Goal: Find specific page/section: Find specific page/section

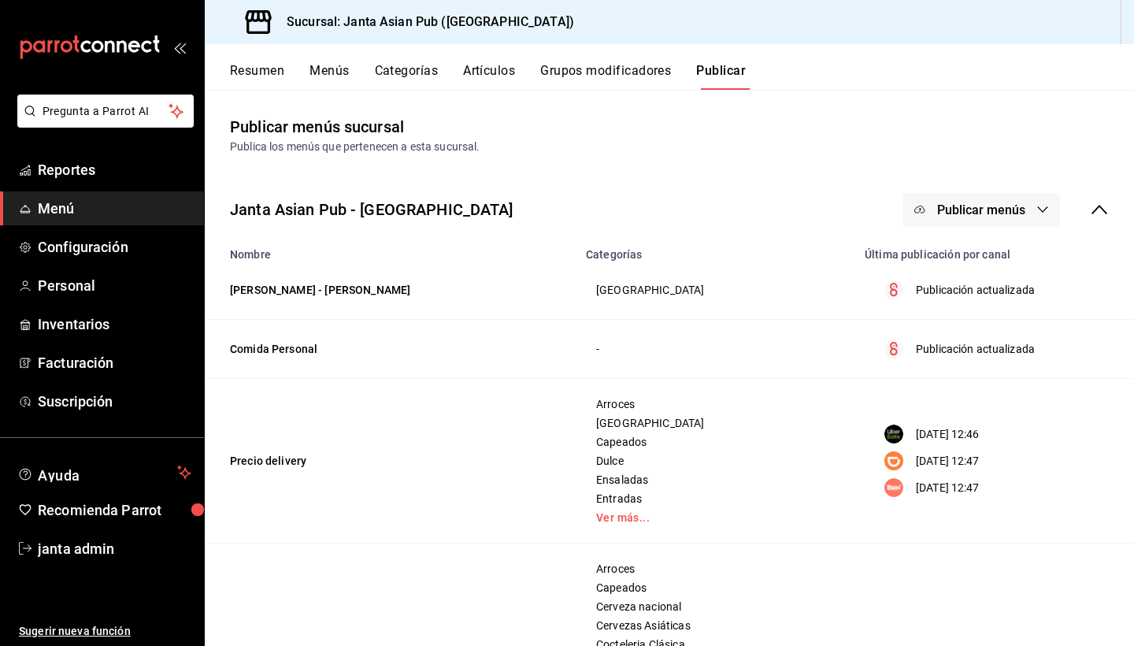
click at [61, 205] on span "Menú" at bounding box center [115, 208] width 154 height 21
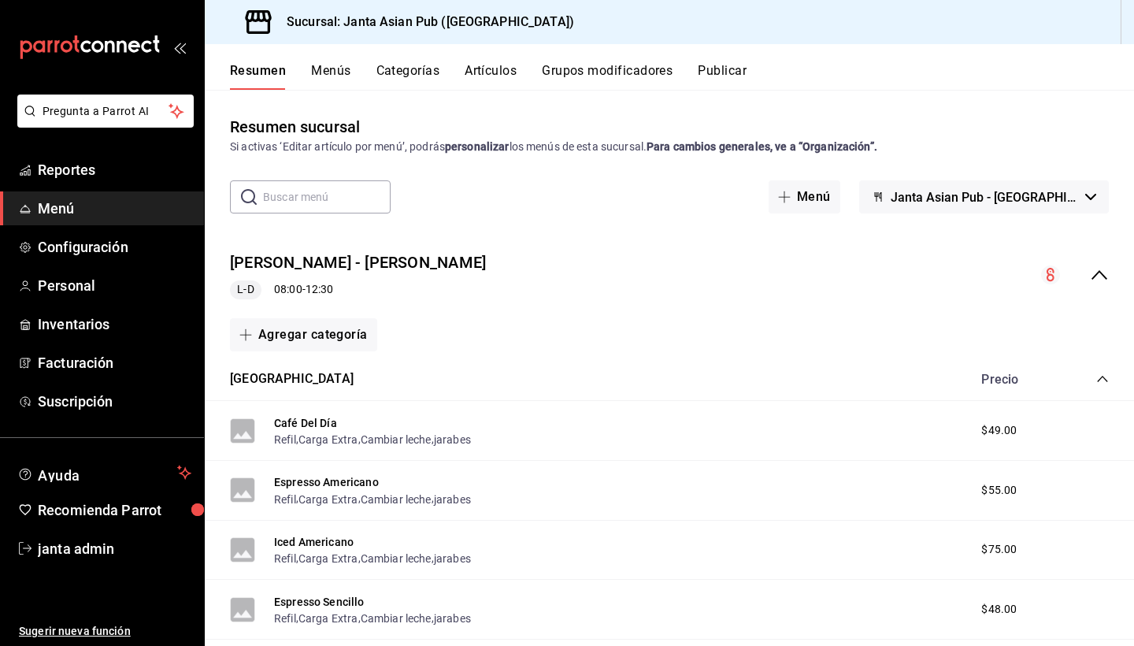
click at [1098, 278] on icon "collapse-menu-row" at bounding box center [1098, 274] width 19 height 19
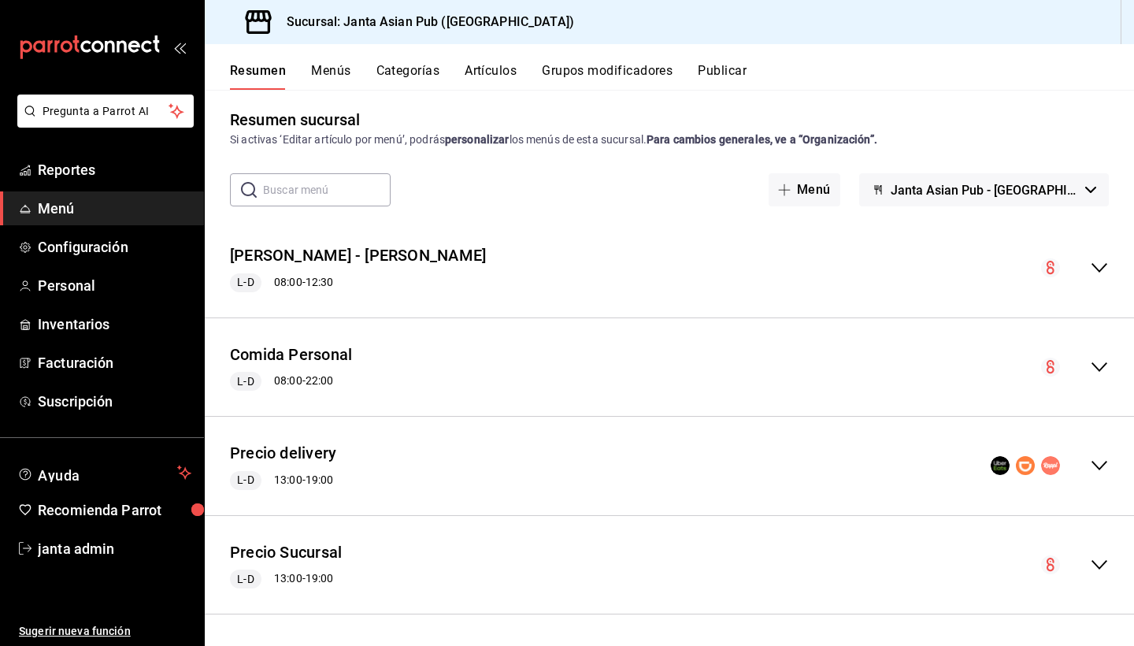
scroll to position [6, 0]
click at [1096, 271] on icon "collapse-menu-row" at bounding box center [1098, 268] width 19 height 19
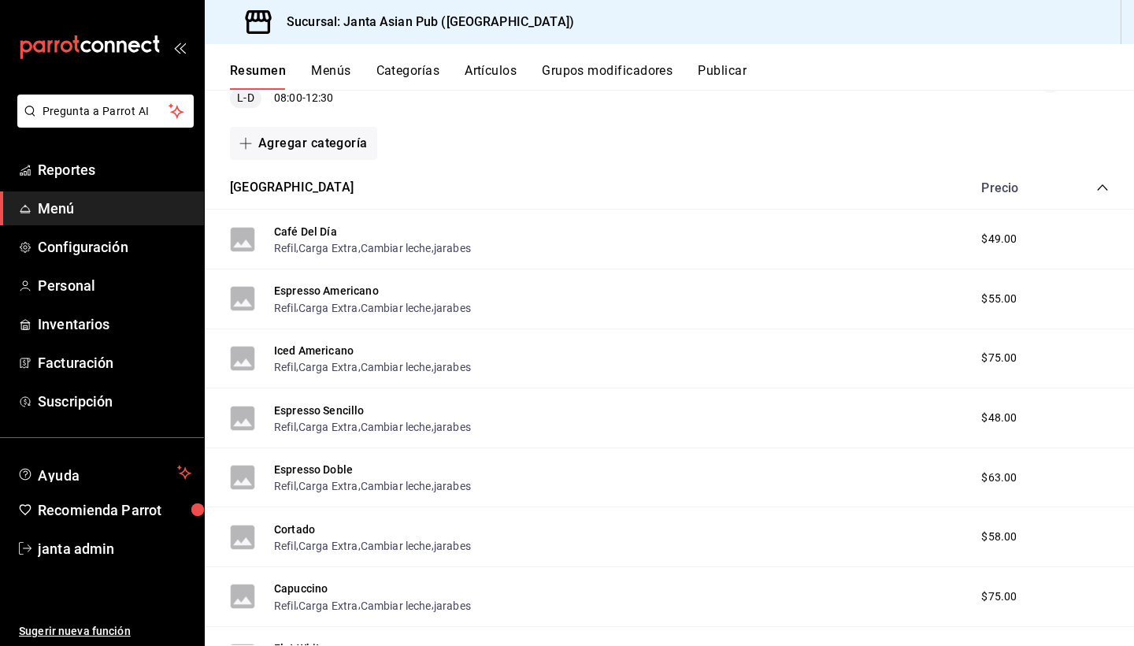
scroll to position [187, 0]
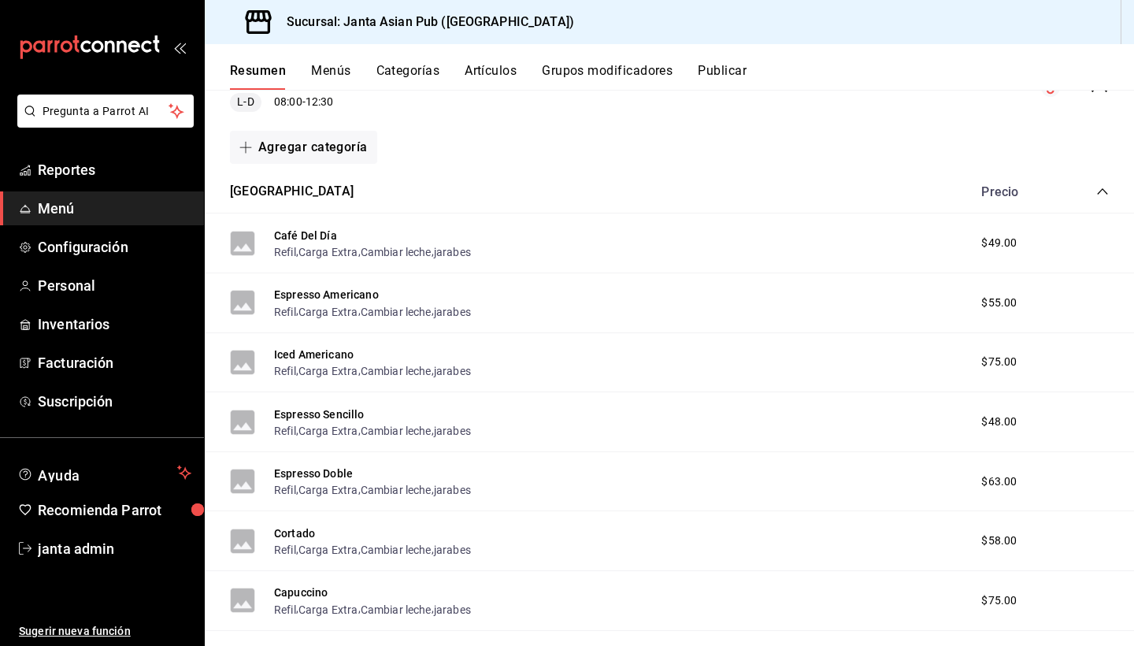
click at [1094, 189] on div "Precio" at bounding box center [1036, 191] width 143 height 15
click at [1103, 189] on icon "collapse-category-row" at bounding box center [1102, 191] width 10 height 6
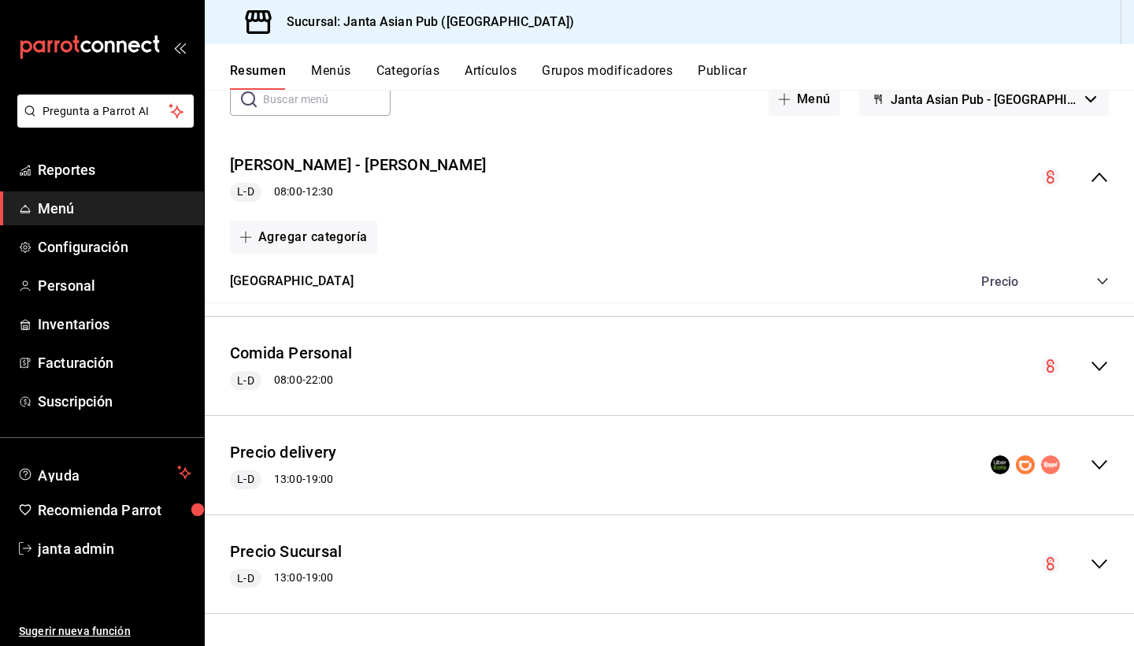
scroll to position [95, 0]
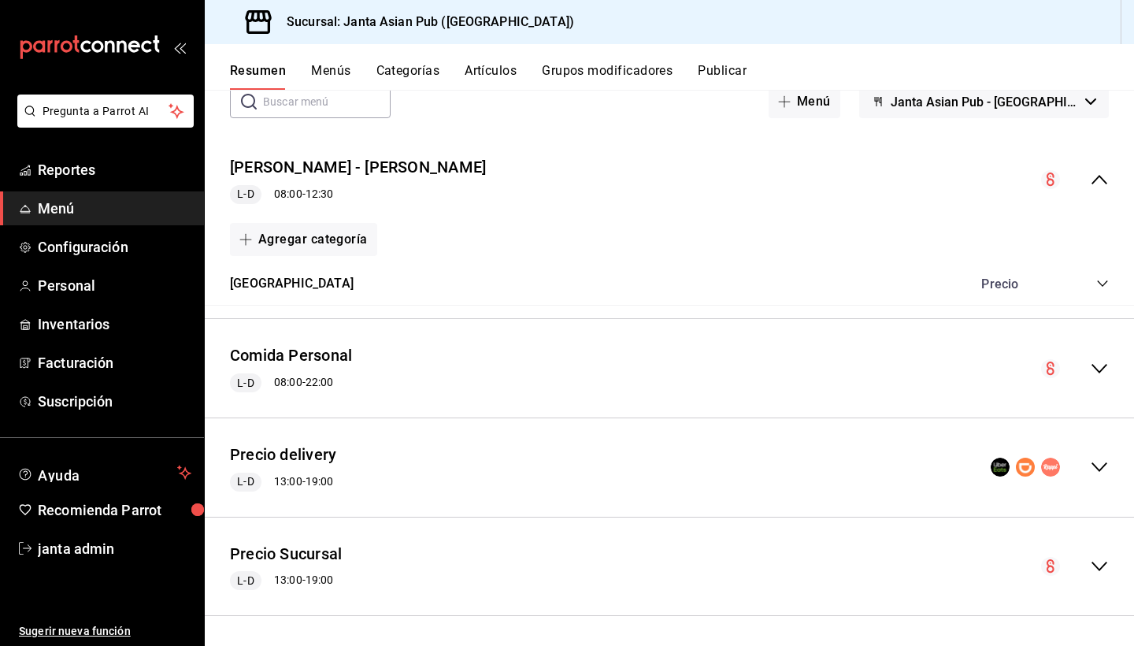
click at [1103, 283] on icon "collapse-category-row" at bounding box center [1102, 283] width 13 height 13
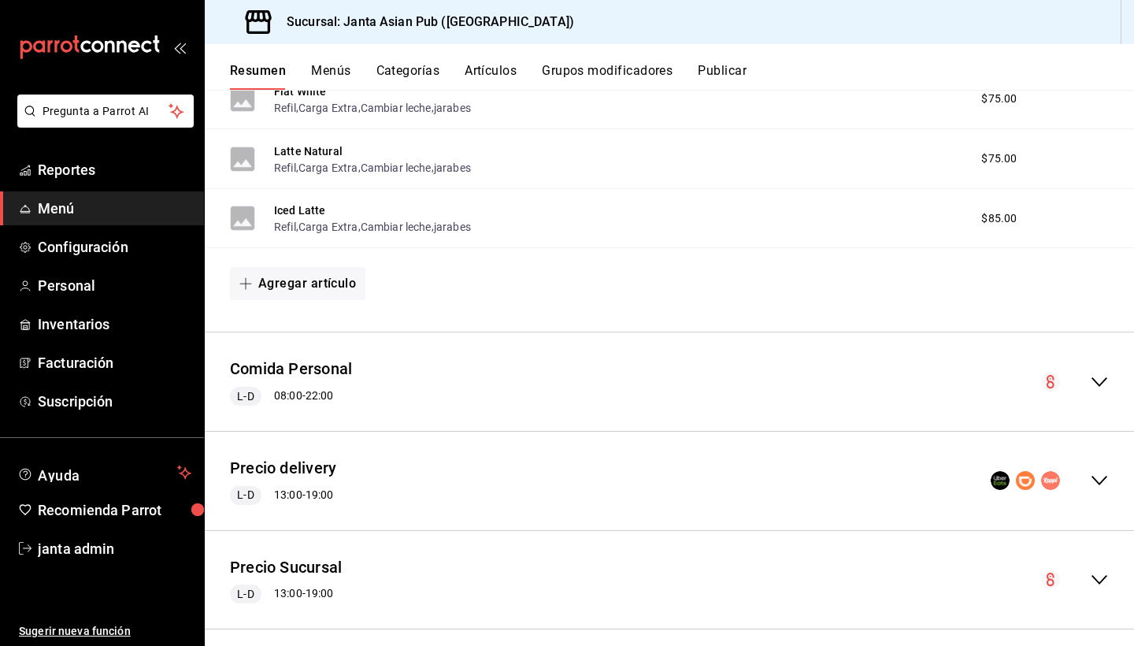
scroll to position [749, 0]
click at [1099, 376] on icon "collapse-menu-row" at bounding box center [1098, 381] width 19 height 19
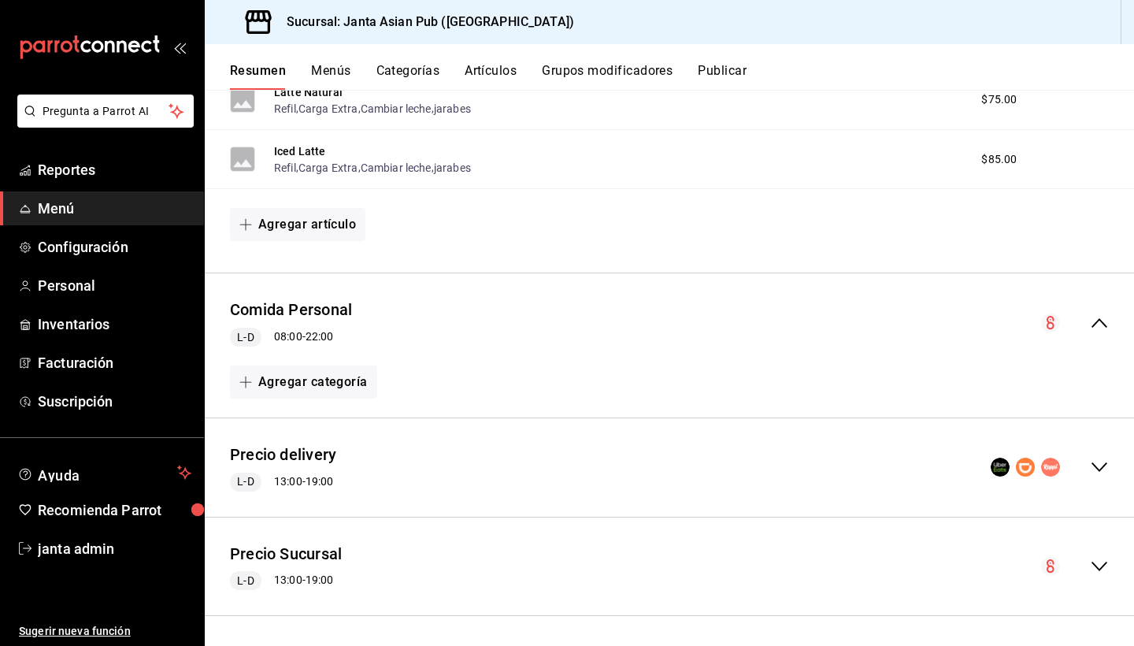
scroll to position [0, 0]
click at [1099, 564] on icon "collapse-menu-row" at bounding box center [1098, 566] width 19 height 19
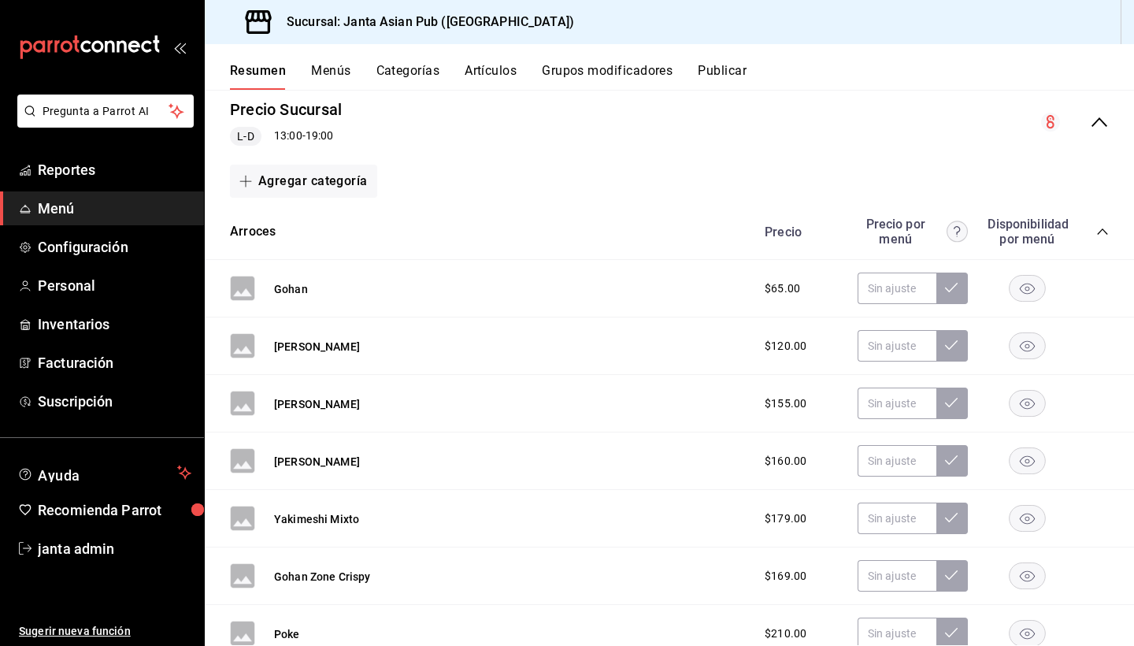
scroll to position [1229, 0]
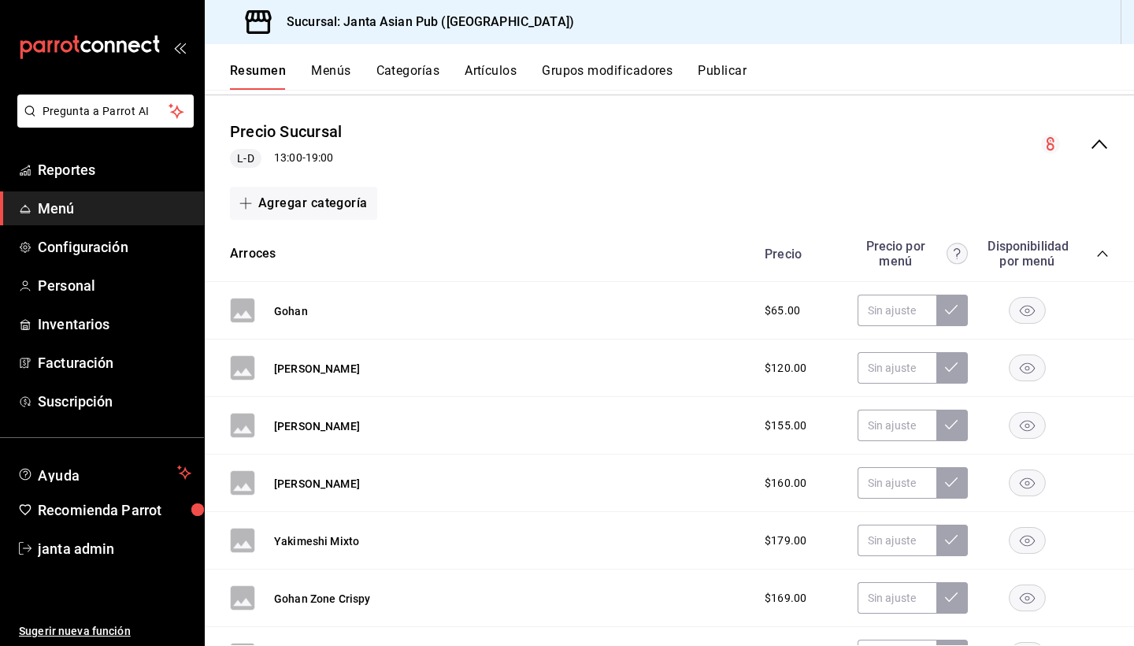
click at [1102, 254] on icon "collapse-category-row" at bounding box center [1102, 253] width 13 height 13
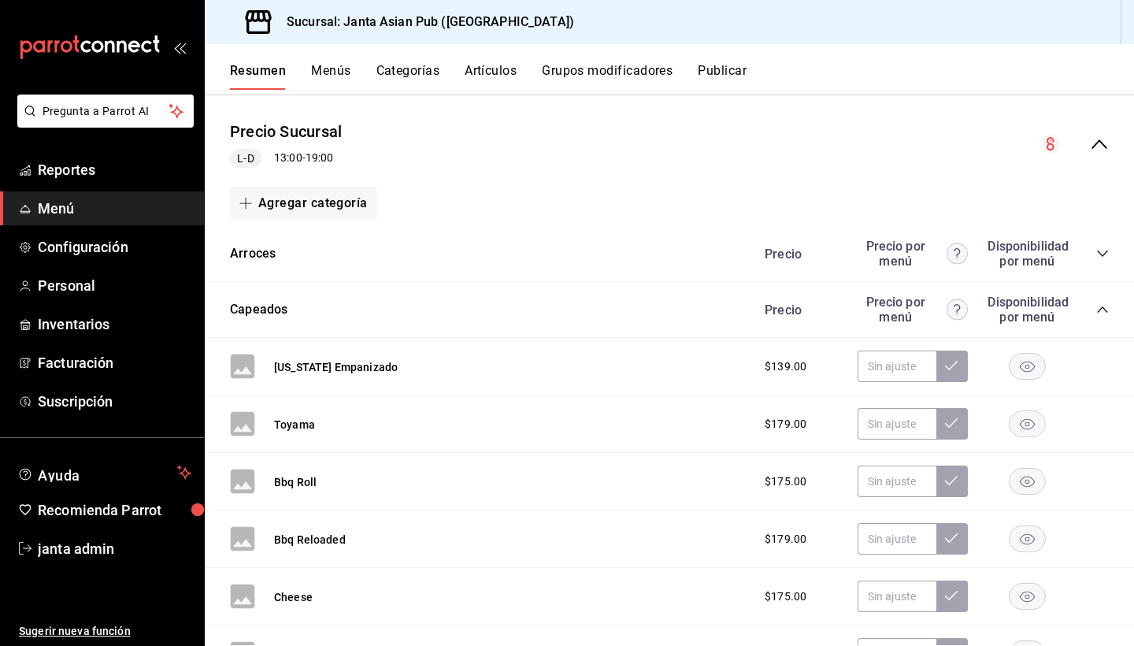
click at [1098, 310] on icon "collapse-category-row" at bounding box center [1102, 309] width 13 height 13
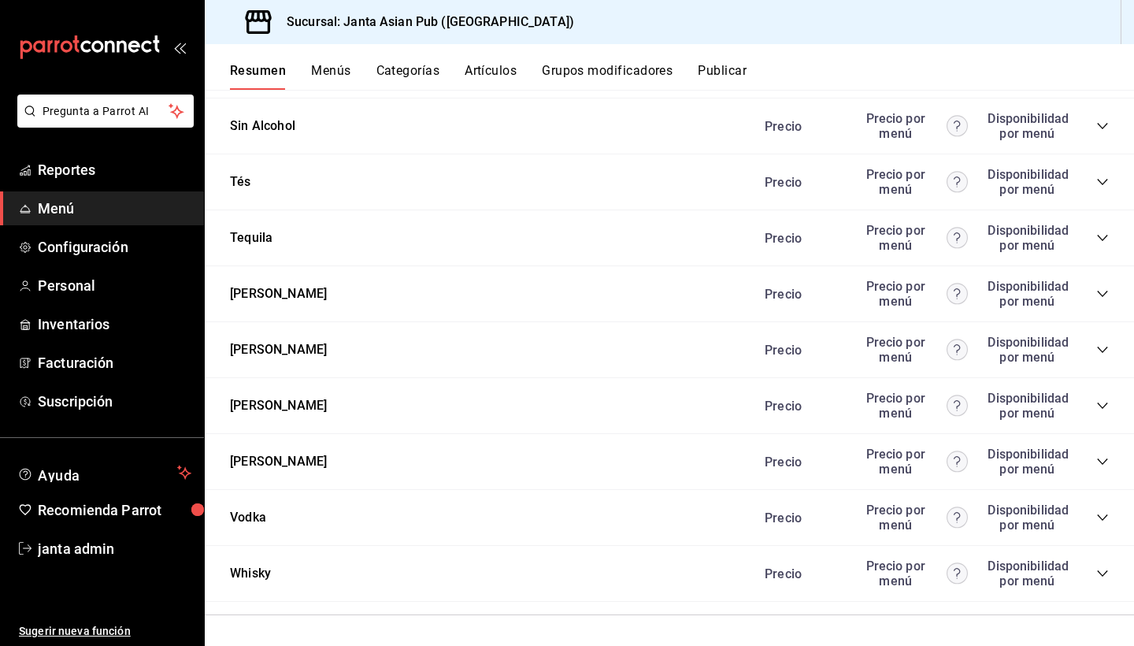
scroll to position [3088, 0]
